Goal: Task Accomplishment & Management: Complete application form

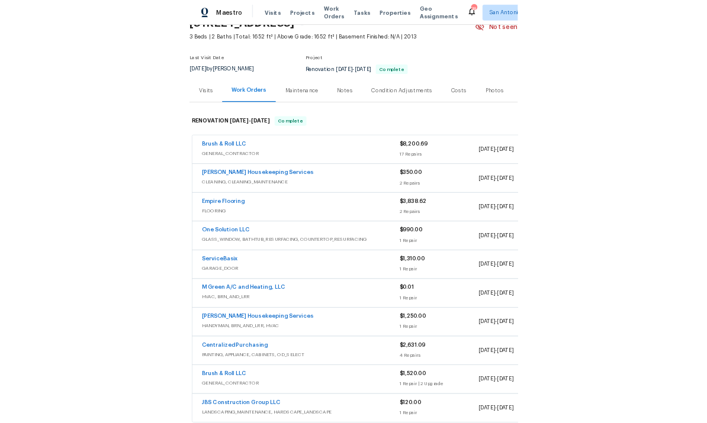
scroll to position [62, 0]
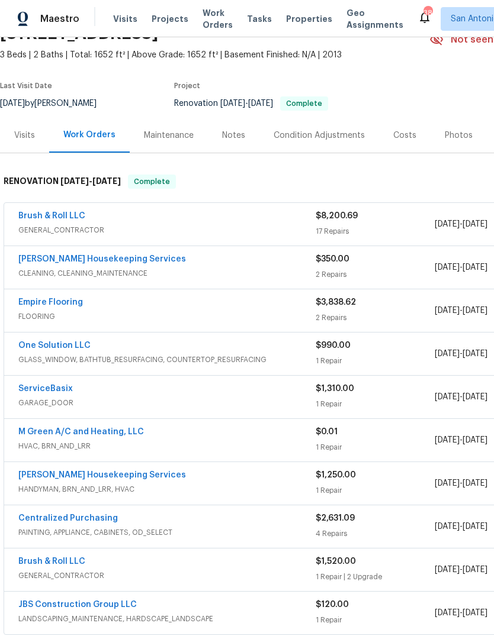
click at [98, 261] on link "Arelis Housekeeping Services" at bounding box center [102, 259] width 168 height 8
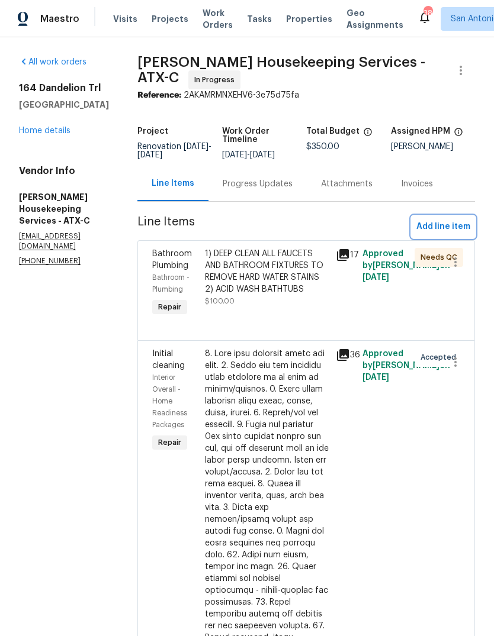
click at [446, 234] on span "Add line item" at bounding box center [443, 227] width 54 height 15
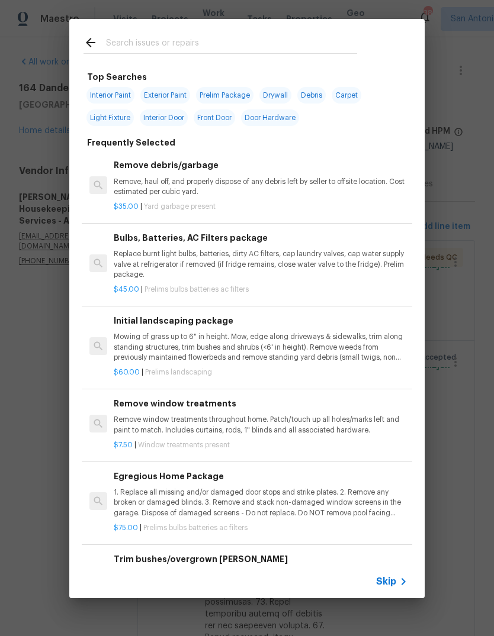
click at [146, 43] on input "text" at bounding box center [231, 45] width 251 height 18
type input "Window"
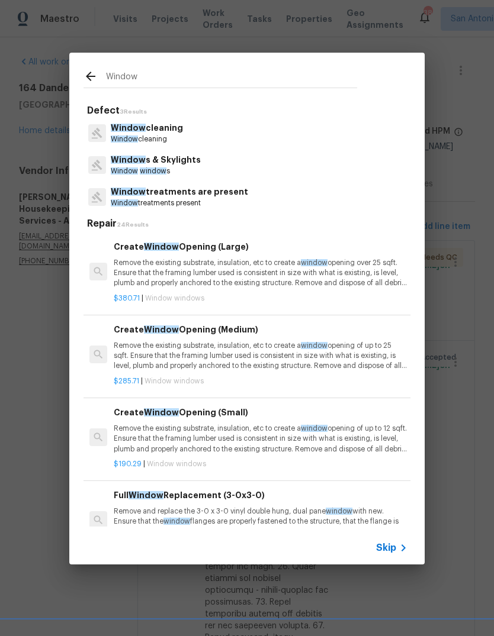
click at [176, 134] on p "Window cleaning" at bounding box center [147, 139] width 72 height 10
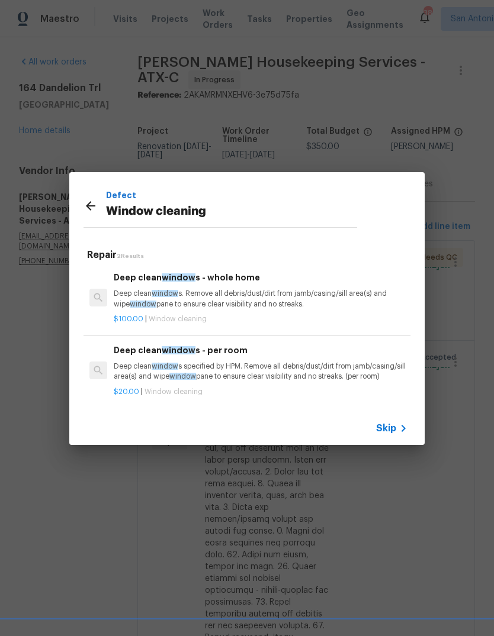
click at [227, 300] on p "Deep clean window s. Remove all debris/dust/dirt from jamb/casing/sill area(s) …" at bounding box center [261, 299] width 294 height 20
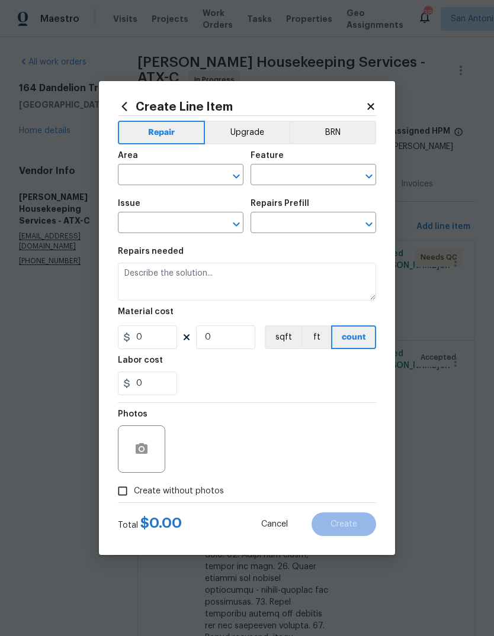
type input "Window cleaning"
type input "Deep clean windows - whole home $100.00"
type textarea "Deep clean windows. Remove all debris/dust/dirt from jamb/casing/sill area(s) a…"
type input "100"
type input "1"
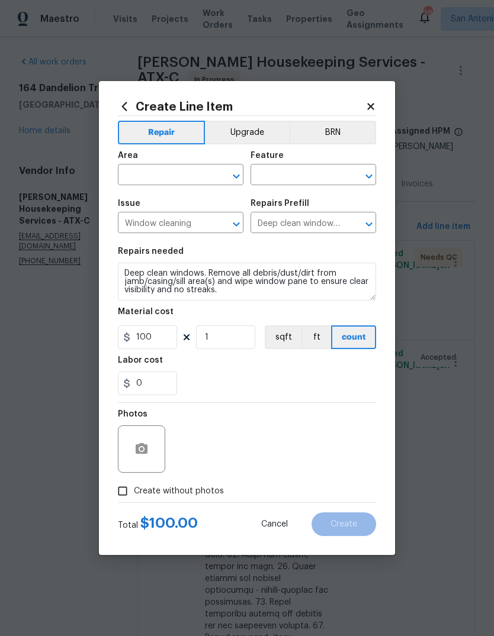
click at [157, 178] on input "text" at bounding box center [164, 176] width 92 height 18
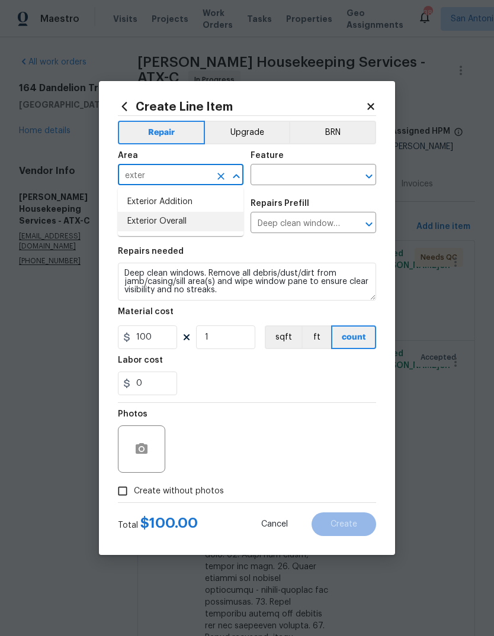
click at [194, 220] on li "Exterior Overall" at bounding box center [180, 222] width 125 height 20
type input "Exterior Overall"
click at [286, 176] on input "text" at bounding box center [296, 176] width 92 height 18
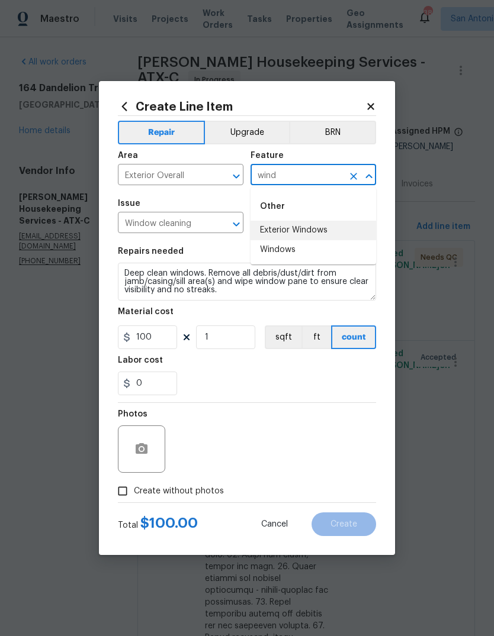
click at [308, 230] on li "Exterior Windows" at bounding box center [312, 231] width 125 height 20
type input "Exterior Windows"
click at [285, 384] on div "0" at bounding box center [247, 384] width 258 height 24
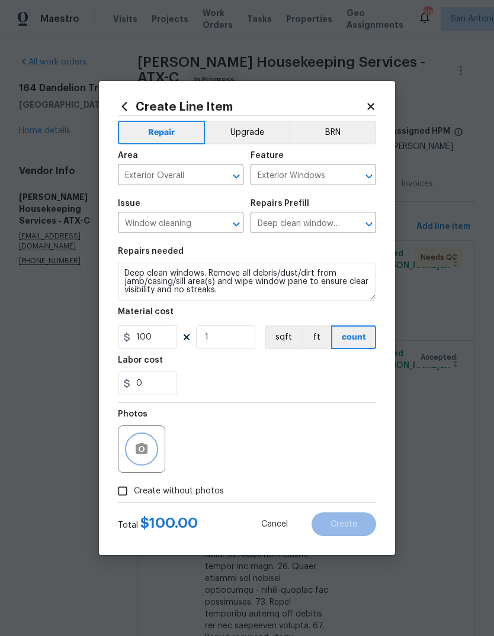
click at [146, 437] on button "button" at bounding box center [141, 449] width 28 height 28
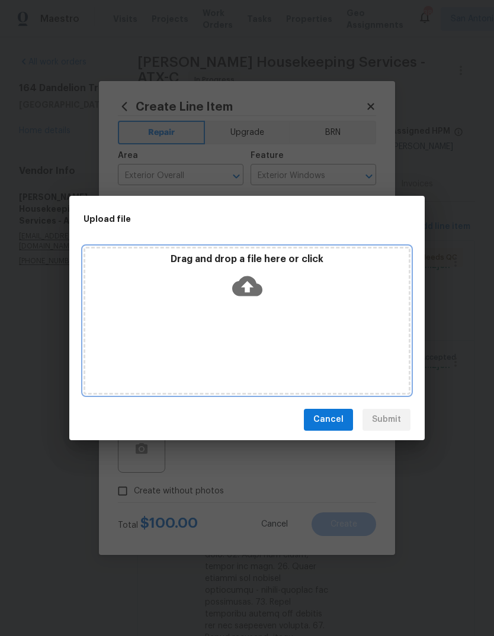
click at [253, 293] on icon at bounding box center [247, 286] width 30 height 20
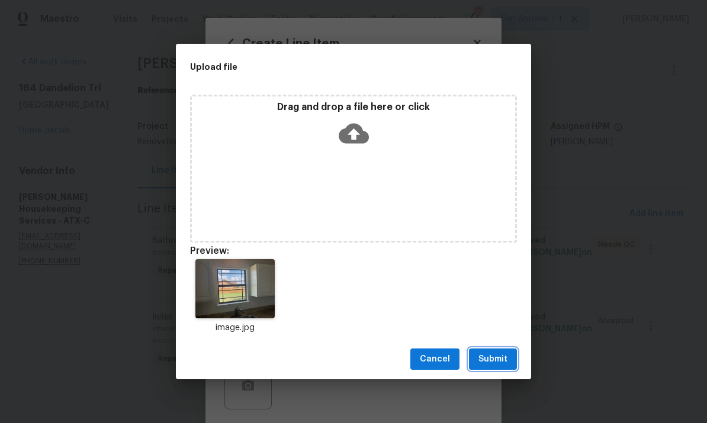
click at [493, 360] on span "Submit" at bounding box center [492, 359] width 29 height 15
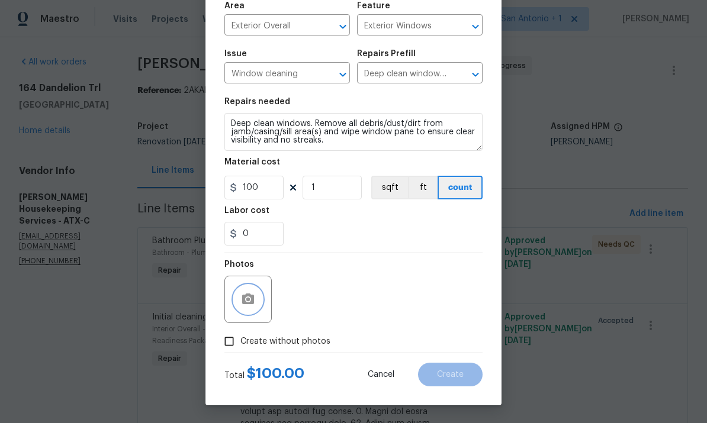
scroll to position [89, 0]
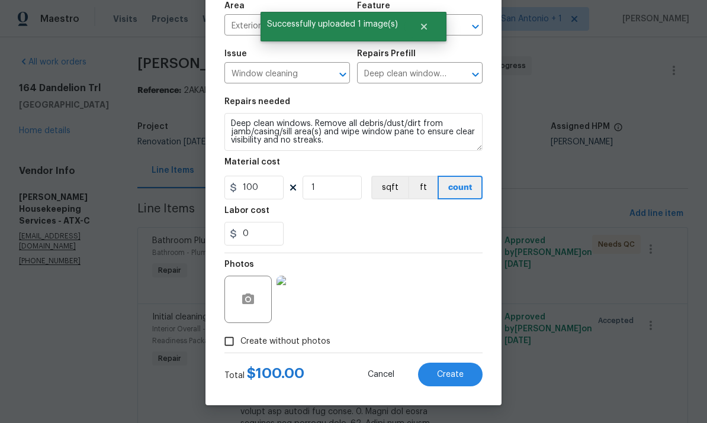
click at [454, 378] on span "Create" at bounding box center [450, 375] width 27 height 9
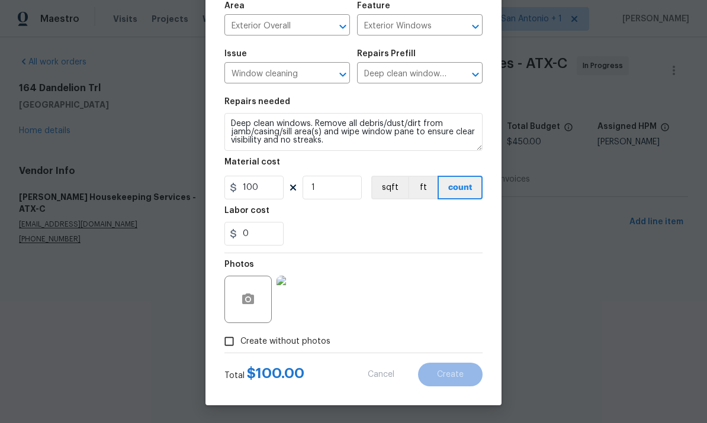
type input "0"
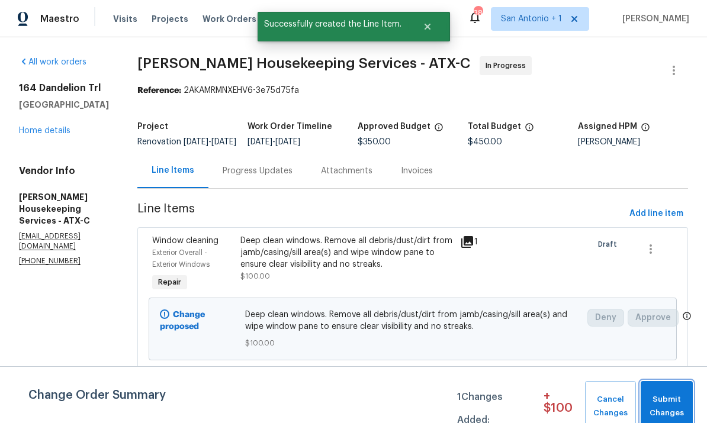
click at [493, 401] on span "Submit Changes" at bounding box center [666, 406] width 40 height 27
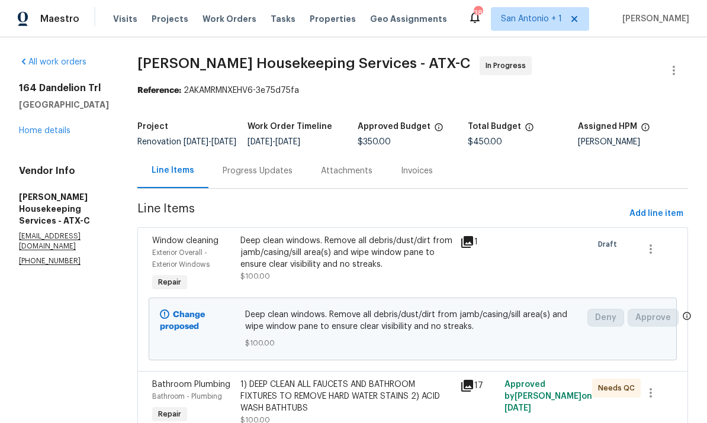
click at [54, 131] on link "Home details" at bounding box center [44, 131] width 51 height 8
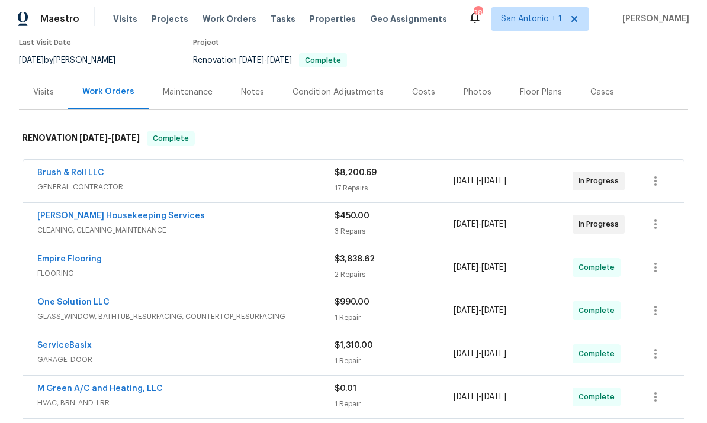
scroll to position [102, 0]
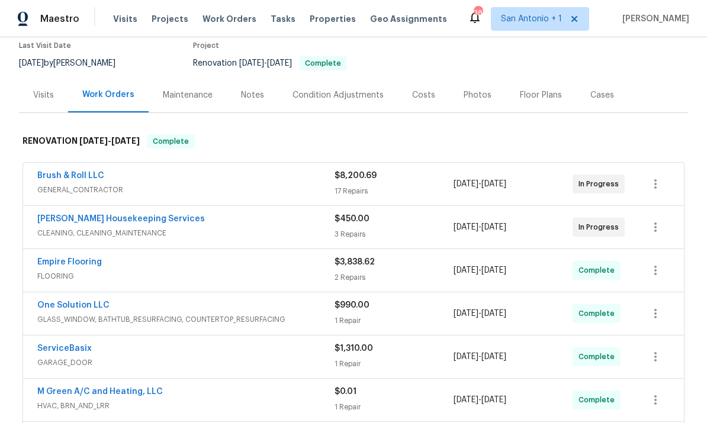
click at [92, 179] on link "Brush & Roll LLC" at bounding box center [70, 176] width 67 height 8
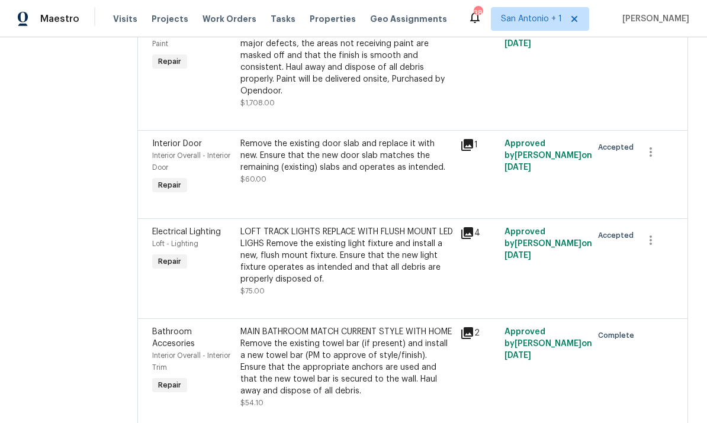
scroll to position [497, 0]
click at [321, 262] on div "LOFT TRACK LIGHTS REPLACE WITH FLUSH MOUNT LED LIGHS Remove the existing light …" at bounding box center [346, 256] width 213 height 59
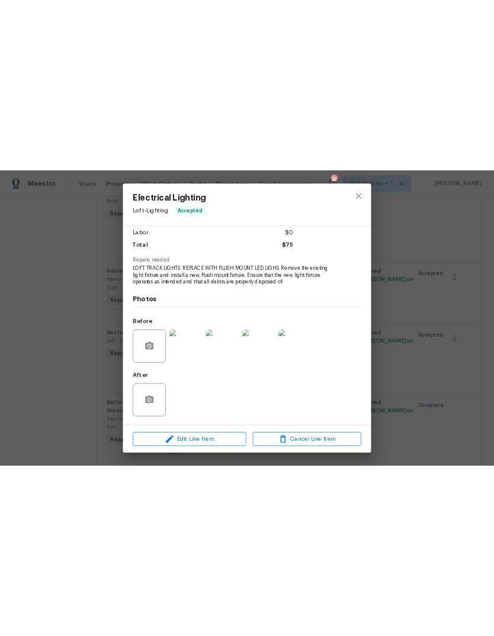
scroll to position [0, 0]
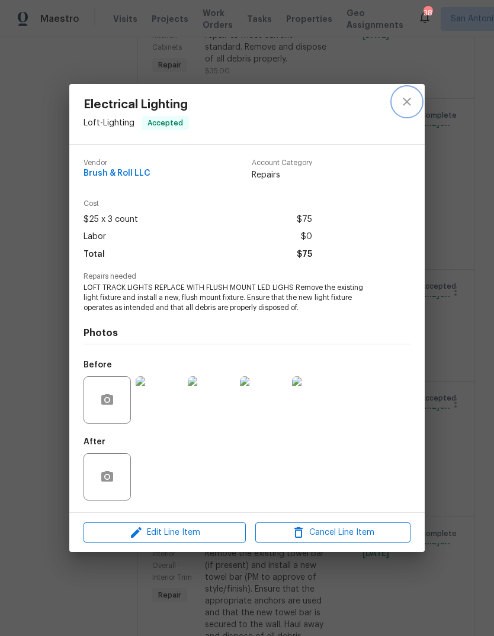
click at [407, 105] on icon "close" at bounding box center [407, 102] width 14 height 14
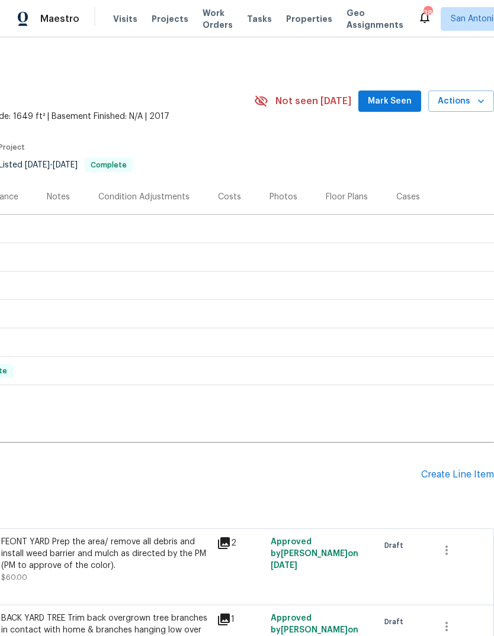
scroll to position [-1, 180]
click at [288, 17] on span "Properties" at bounding box center [309, 19] width 46 height 12
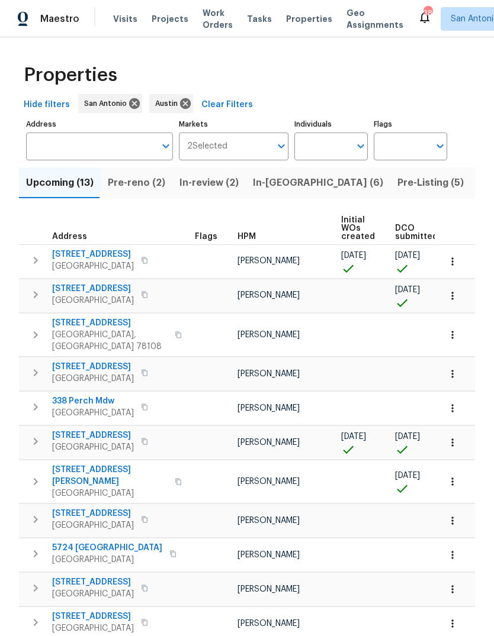
click at [137, 183] on span "Pre-reno (2)" at bounding box center [136, 183] width 57 height 17
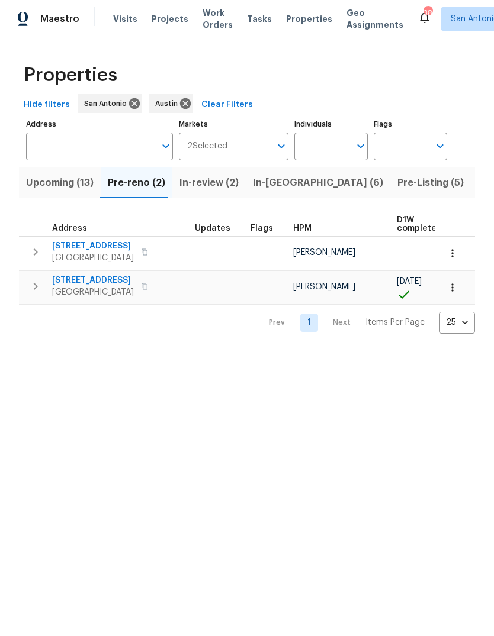
click at [210, 184] on span "In-review (2)" at bounding box center [208, 183] width 59 height 17
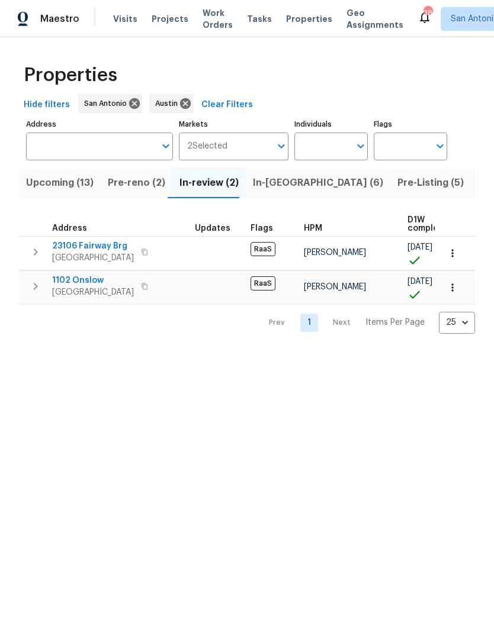
click at [272, 182] on span "In-[GEOGRAPHIC_DATA] (6)" at bounding box center [318, 183] width 130 height 17
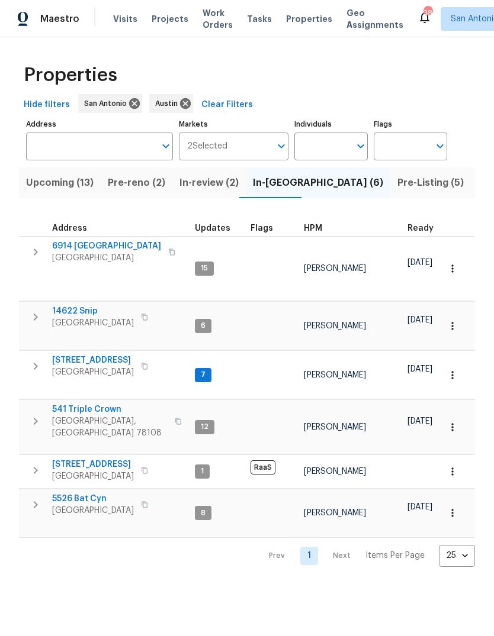
click at [189, 181] on span "In-review (2)" at bounding box center [208, 183] width 59 height 17
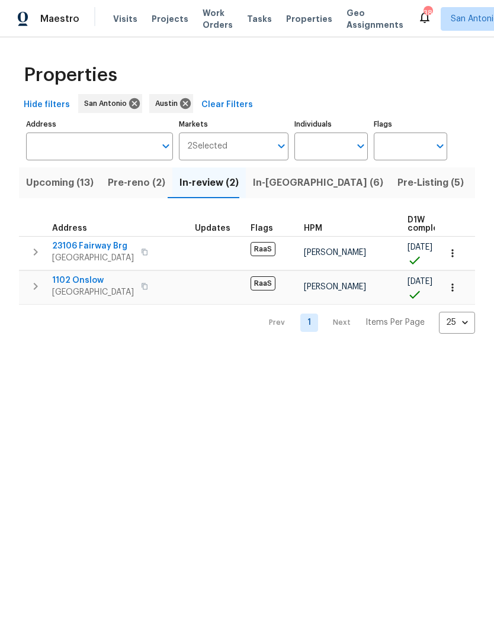
click at [270, 185] on span "In-[GEOGRAPHIC_DATA] (6)" at bounding box center [318, 183] width 130 height 17
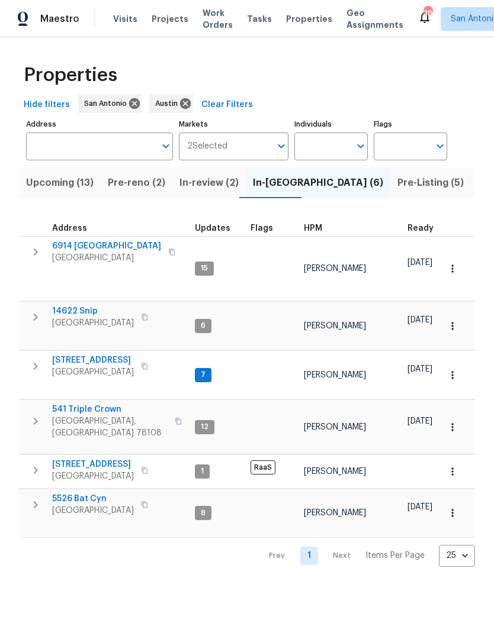
click at [105, 459] on span "[STREET_ADDRESS]" at bounding box center [93, 465] width 82 height 12
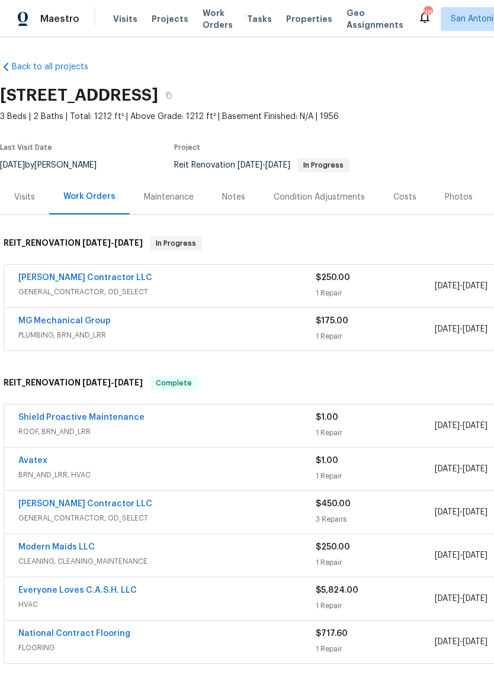
click at [65, 323] on link "MG Mechanical Group" at bounding box center [64, 321] width 92 height 8
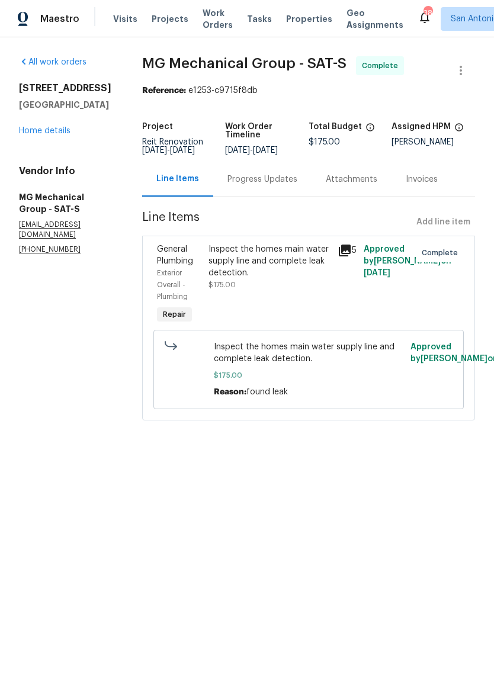
click at [270, 291] on div "Inspect the homes main water supply line and complete leak detection. $175.00" at bounding box center [269, 266] width 123 height 47
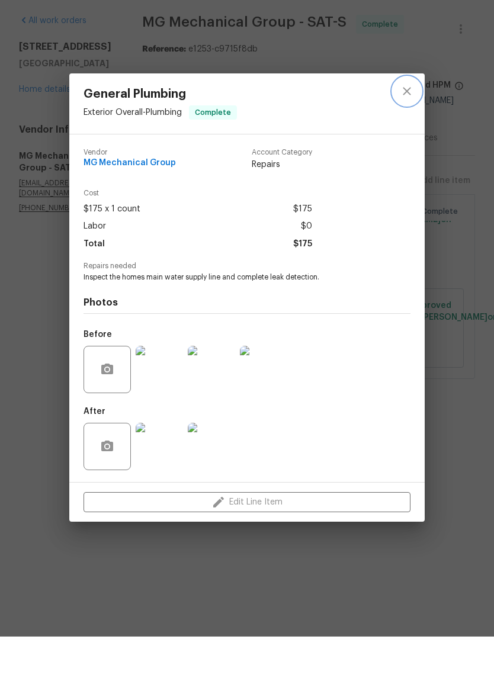
click at [405, 128] on icon "close" at bounding box center [406, 132] width 8 height 8
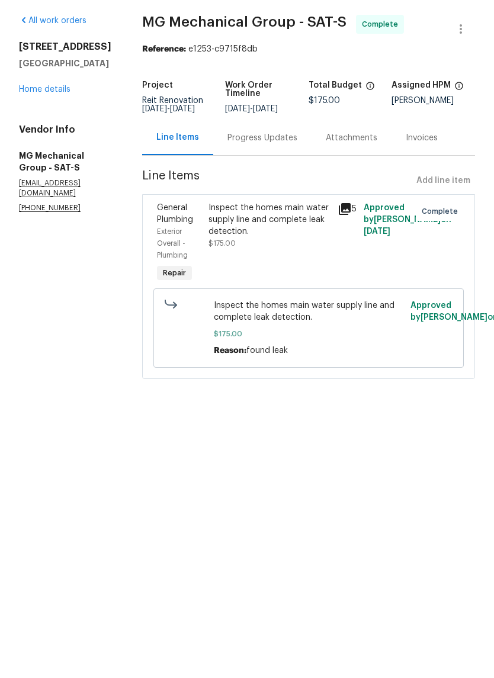
click at [288, 243] on div "Inspect the homes main water supply line and complete leak detection." at bounding box center [269, 261] width 123 height 36
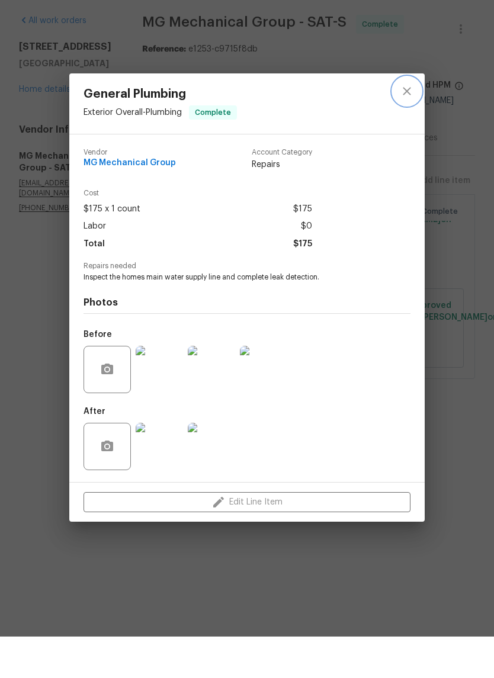
click at [411, 125] on icon "close" at bounding box center [407, 132] width 14 height 14
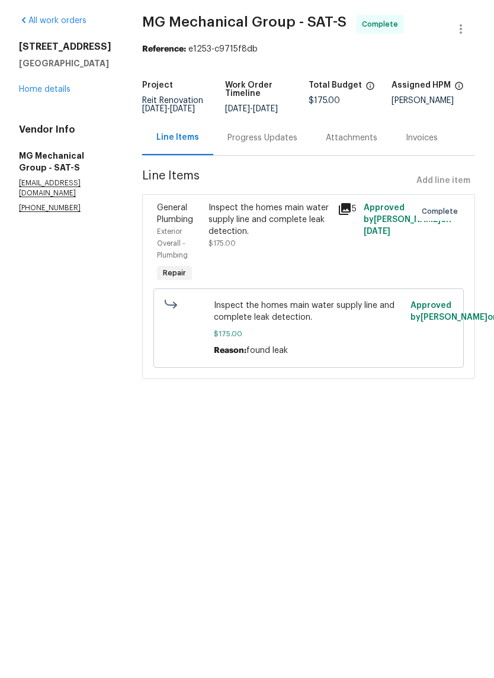
click at [292, 249] on div "Inspect the homes main water supply line and complete leak detection. $175.00" at bounding box center [269, 266] width 123 height 47
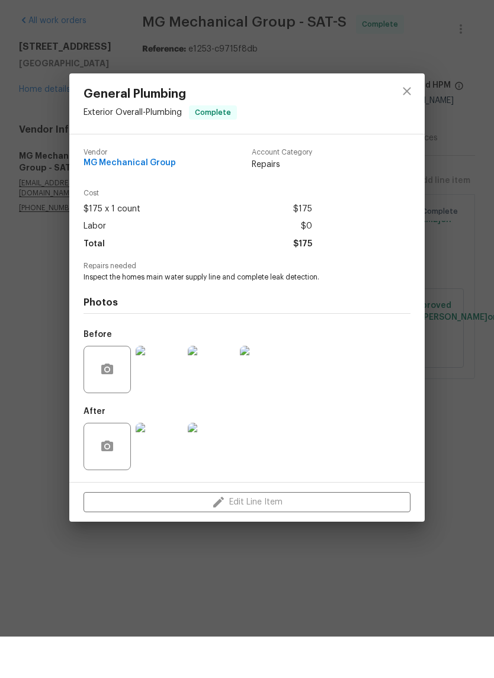
click at [272, 387] on img at bounding box center [263, 410] width 47 height 47
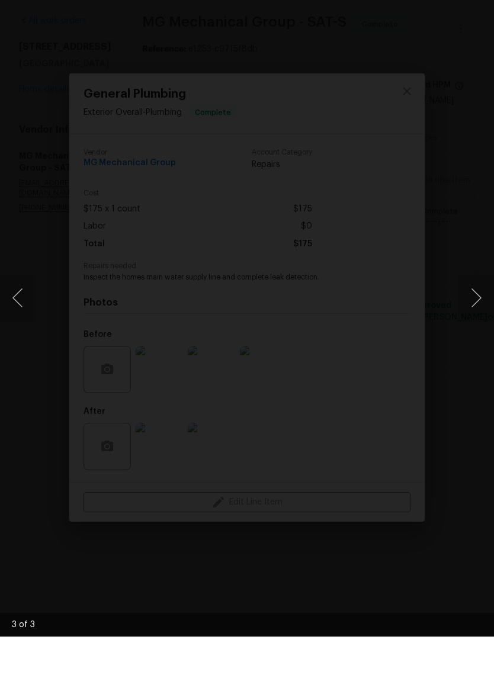
click at [474, 315] on button "Next image" at bounding box center [476, 338] width 36 height 47
click at [474, 250] on div "This image failed to load" at bounding box center [247, 339] width 494 height 678
click at [461, 217] on div "This image failed to load" at bounding box center [247, 339] width 494 height 678
click at [460, 79] on div "This image failed to load" at bounding box center [247, 339] width 494 height 678
click at [449, 481] on div "This image failed to load" at bounding box center [247, 339] width 494 height 678
